Goal: Task Accomplishment & Management: Manage account settings

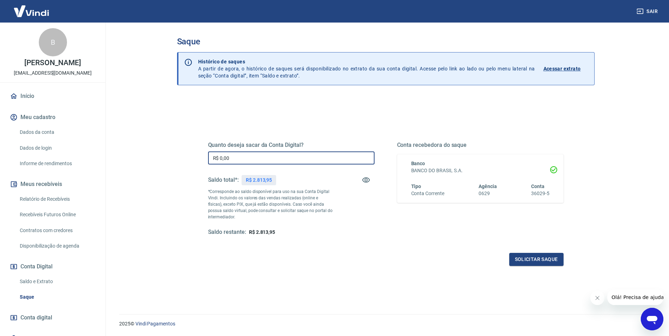
click at [239, 157] on input "R$ 0,00" at bounding box center [291, 158] width 166 height 13
type input "R$ 2.800,00"
click at [534, 257] on button "Solicitar saque" at bounding box center [536, 259] width 54 height 13
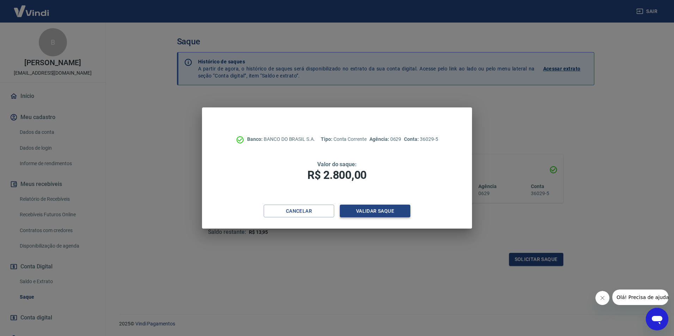
click at [379, 210] on button "Validar saque" at bounding box center [375, 211] width 71 height 13
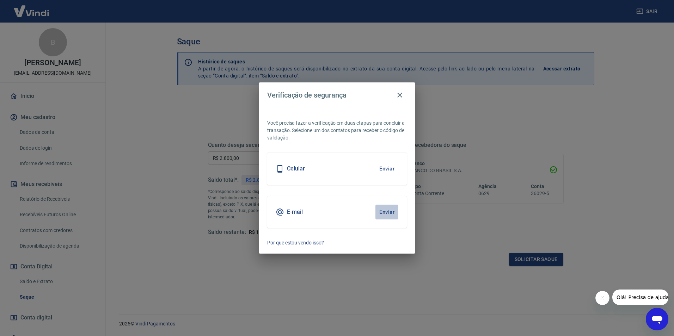
click at [388, 212] on button "Enviar" at bounding box center [387, 212] width 23 height 15
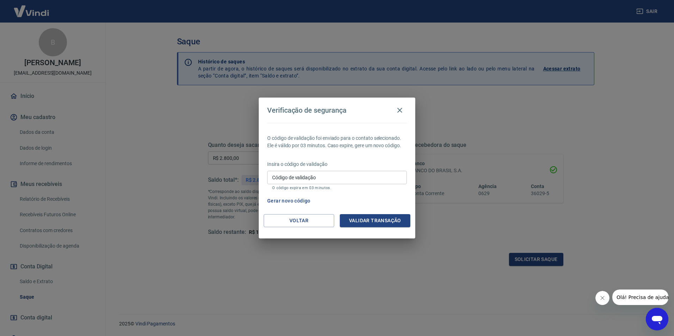
click at [284, 178] on input "Código de validação" at bounding box center [337, 177] width 140 height 13
type input "753166"
click at [377, 220] on button "Validar transação" at bounding box center [375, 220] width 71 height 13
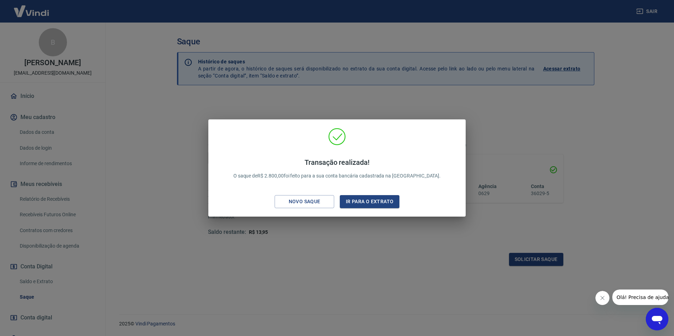
click at [491, 115] on div "Transação realizada! O saque de R$ 2.800,00 foi feito para a sua conta bancária…" at bounding box center [337, 168] width 674 height 336
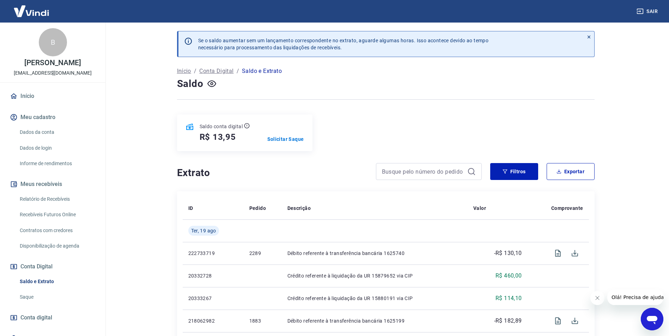
click at [652, 12] on button "Sair" at bounding box center [647, 11] width 25 height 13
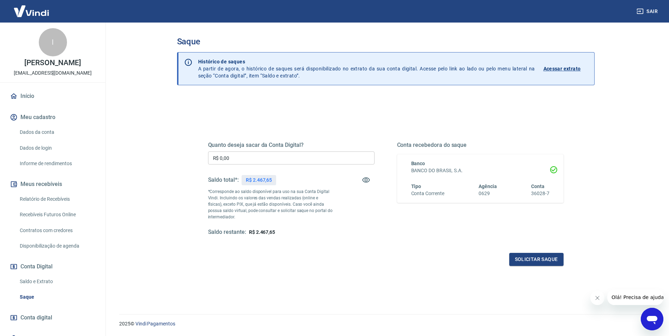
click at [41, 14] on img at bounding box center [31, 11] width 46 height 22
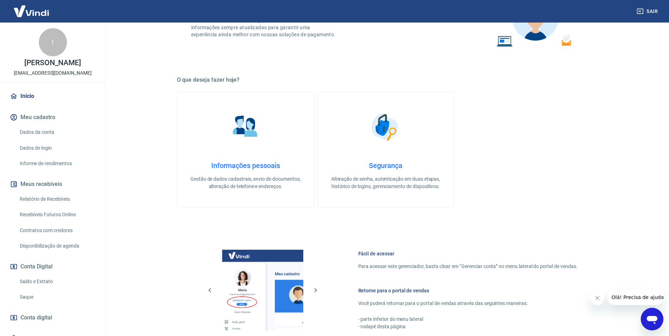
scroll to position [35, 0]
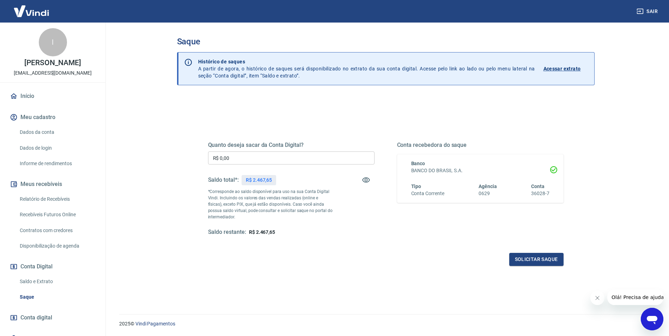
click at [211, 105] on div "Quanto deseja sacar da Conta Digital? R$ 0,00 ​ Saldo total*: R$ 2.467,65 *Corr…" at bounding box center [386, 227] width 418 height 261
click at [648, 11] on button "Sair" at bounding box center [647, 11] width 25 height 13
